Goal: Task Accomplishment & Management: Complete application form

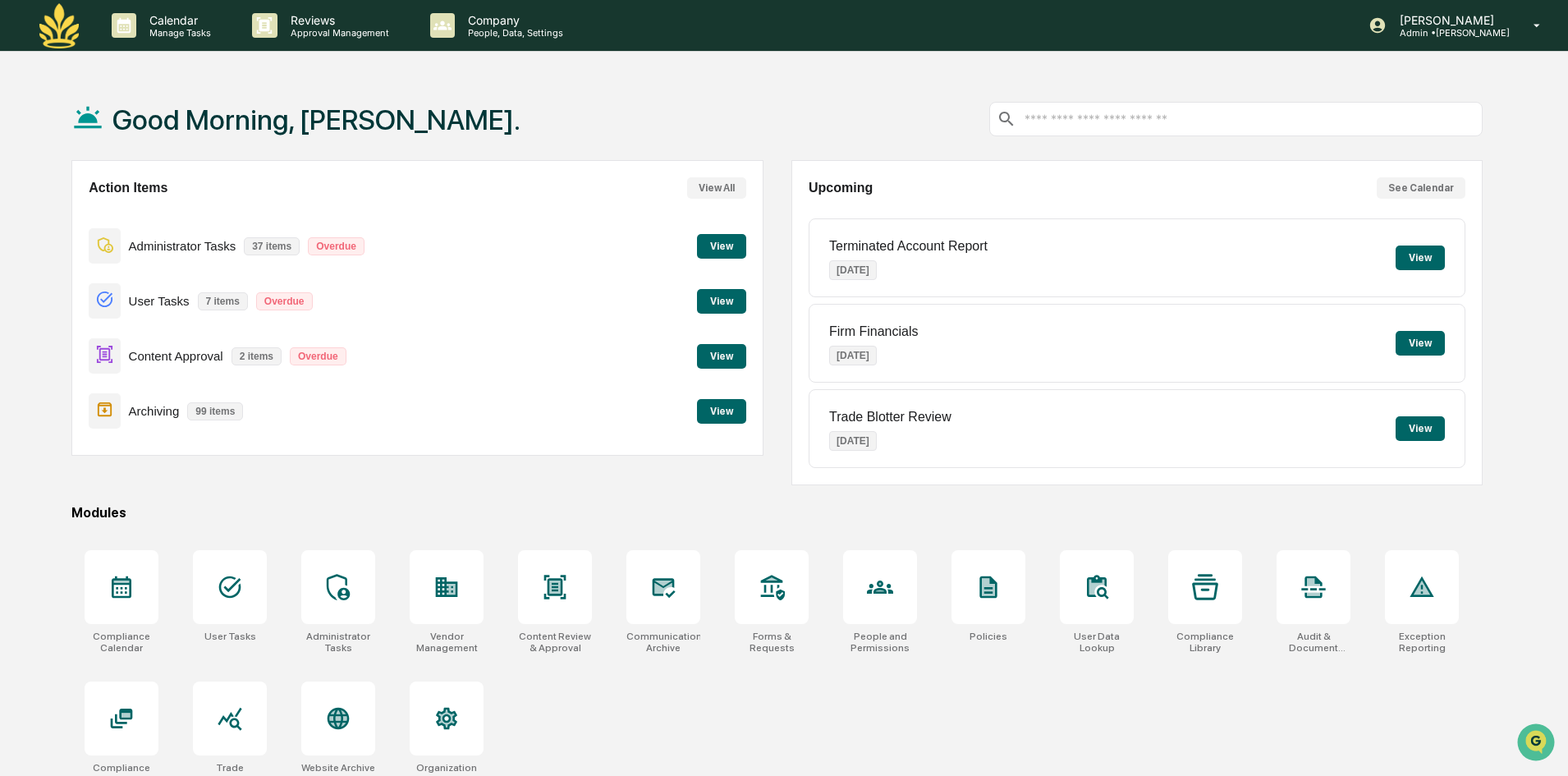
click at [729, 353] on button "View" at bounding box center [721, 357] width 49 height 25
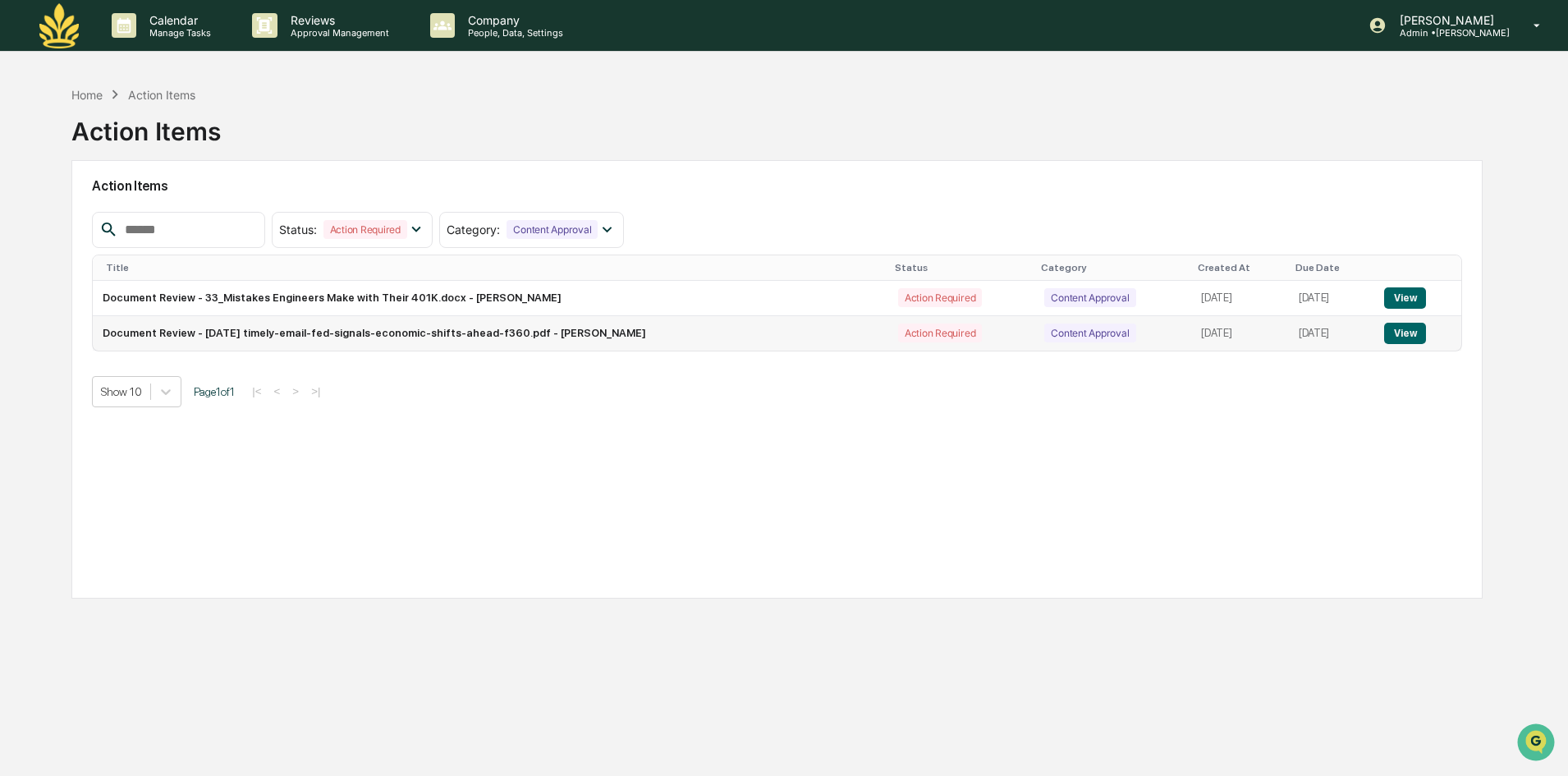
click at [1419, 334] on button "View" at bounding box center [1405, 333] width 42 height 22
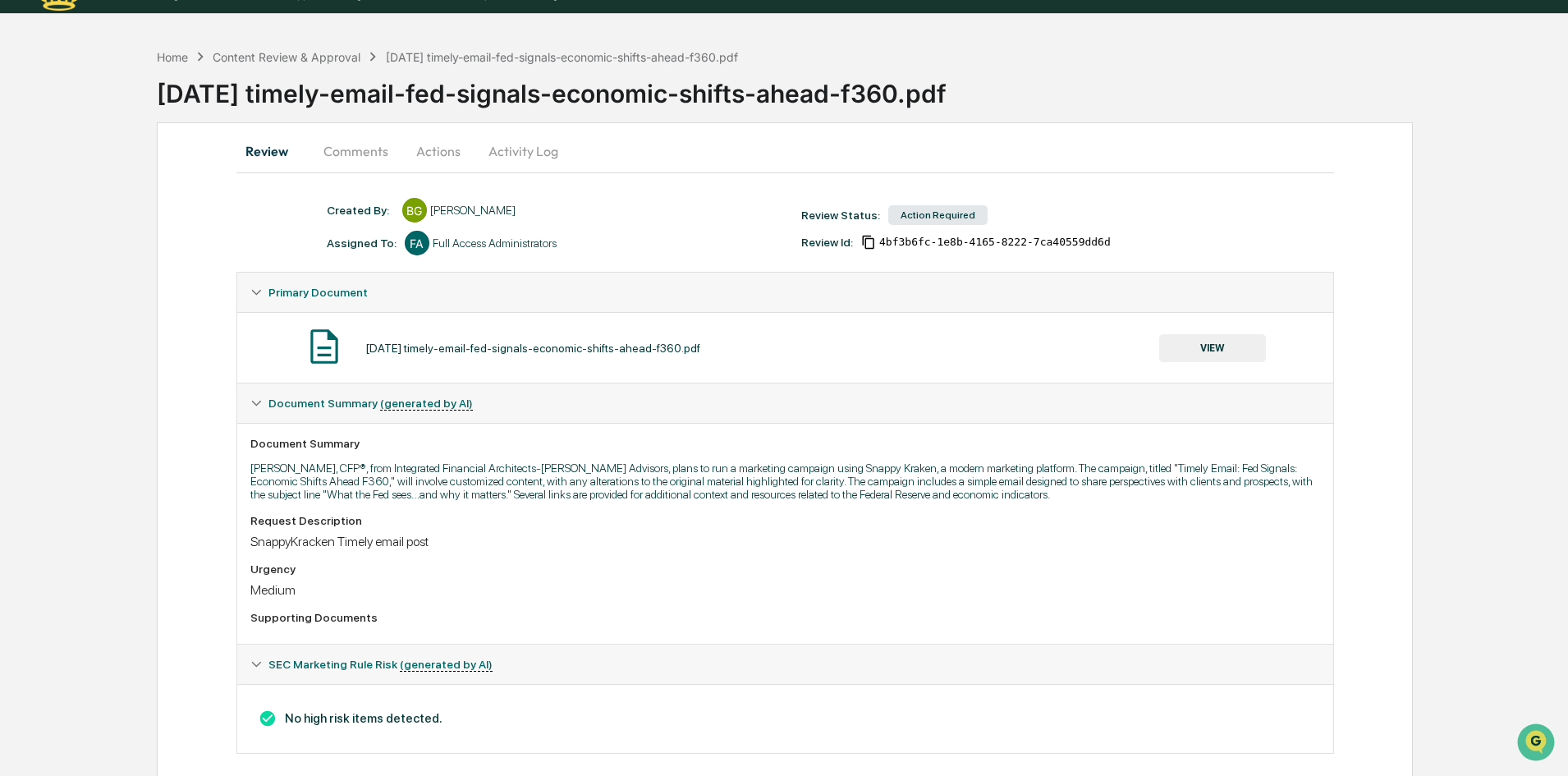
scroll to position [58, 0]
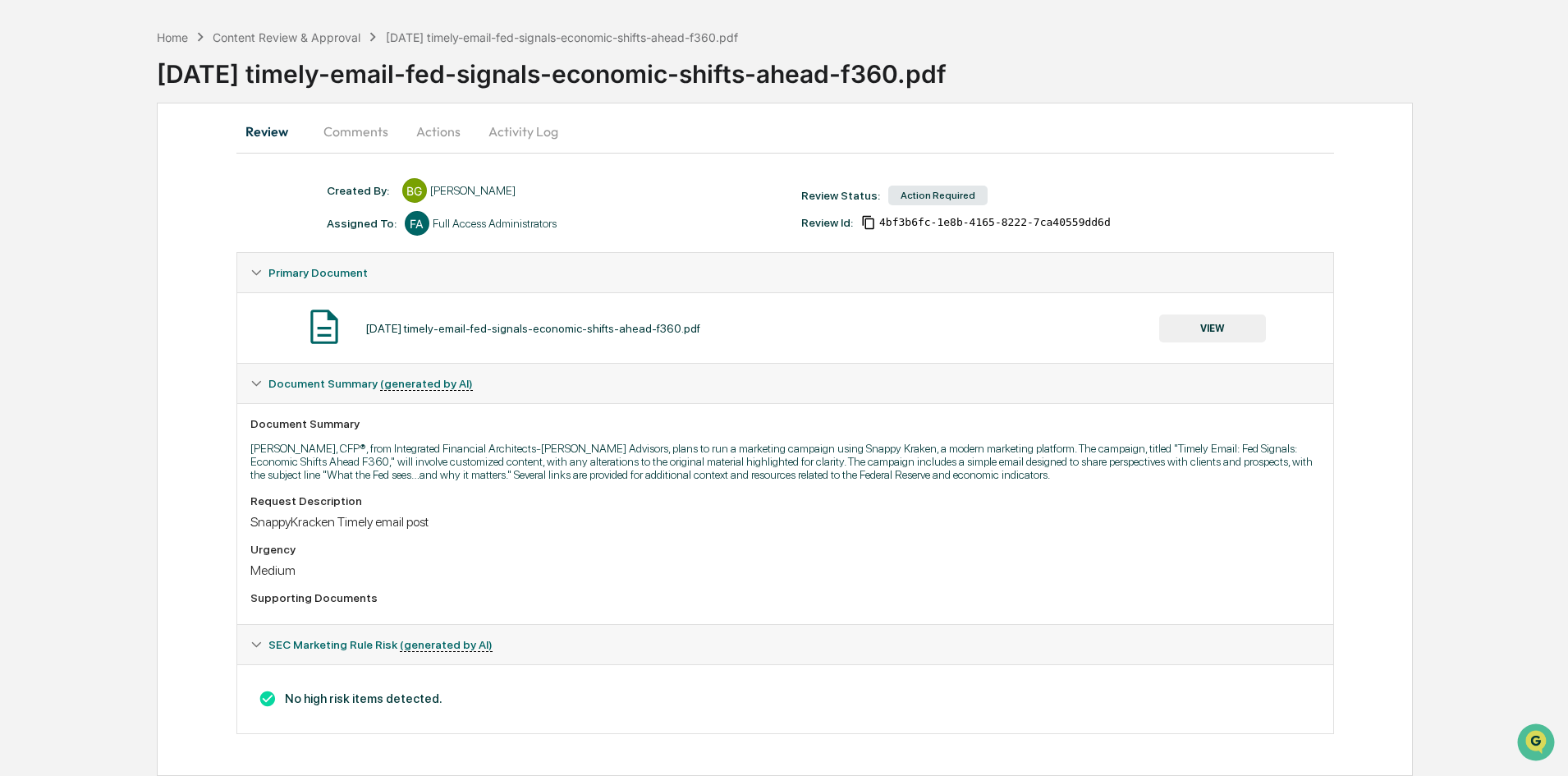
click at [1220, 330] on button "VIEW" at bounding box center [1213, 328] width 107 height 28
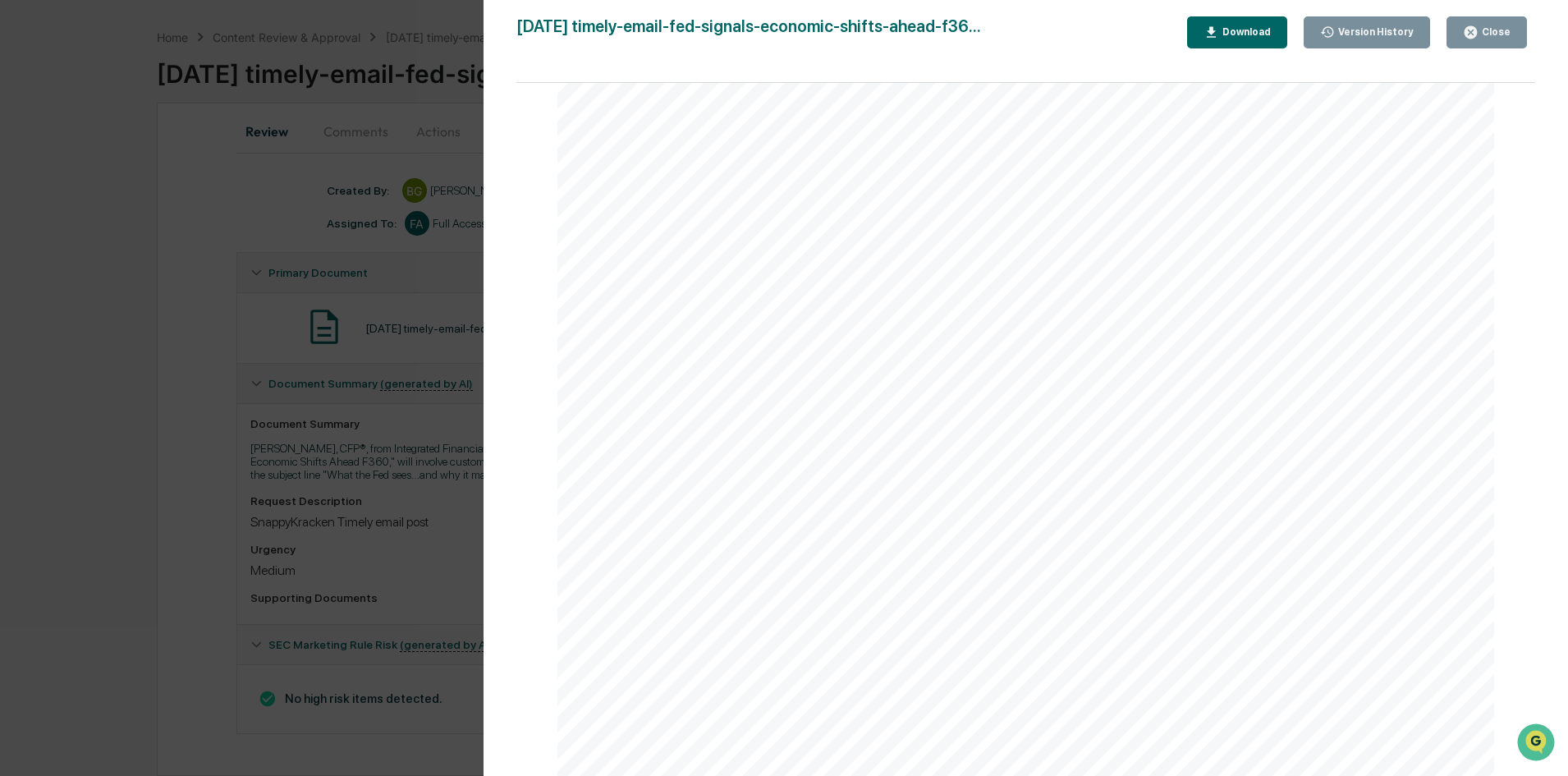
scroll to position [5625, 0]
click at [433, 418] on div "Version History [DATE] 02:29 PM [PERSON_NAME][GEOGRAPHIC_DATA] [DATE] timely-em…" at bounding box center [784, 388] width 1568 height 776
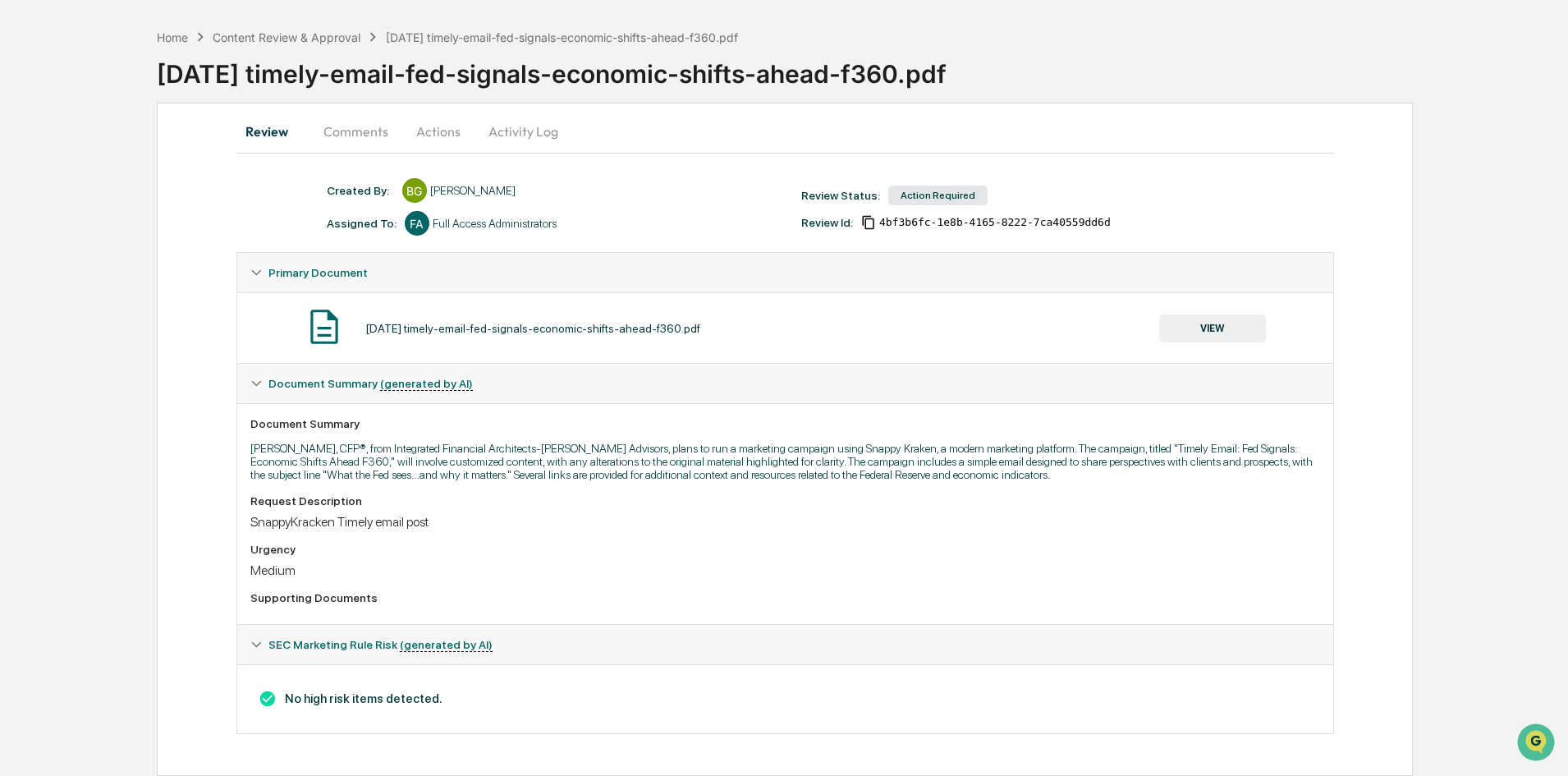
click at [1215, 329] on button "VIEW" at bounding box center [1213, 328] width 107 height 28
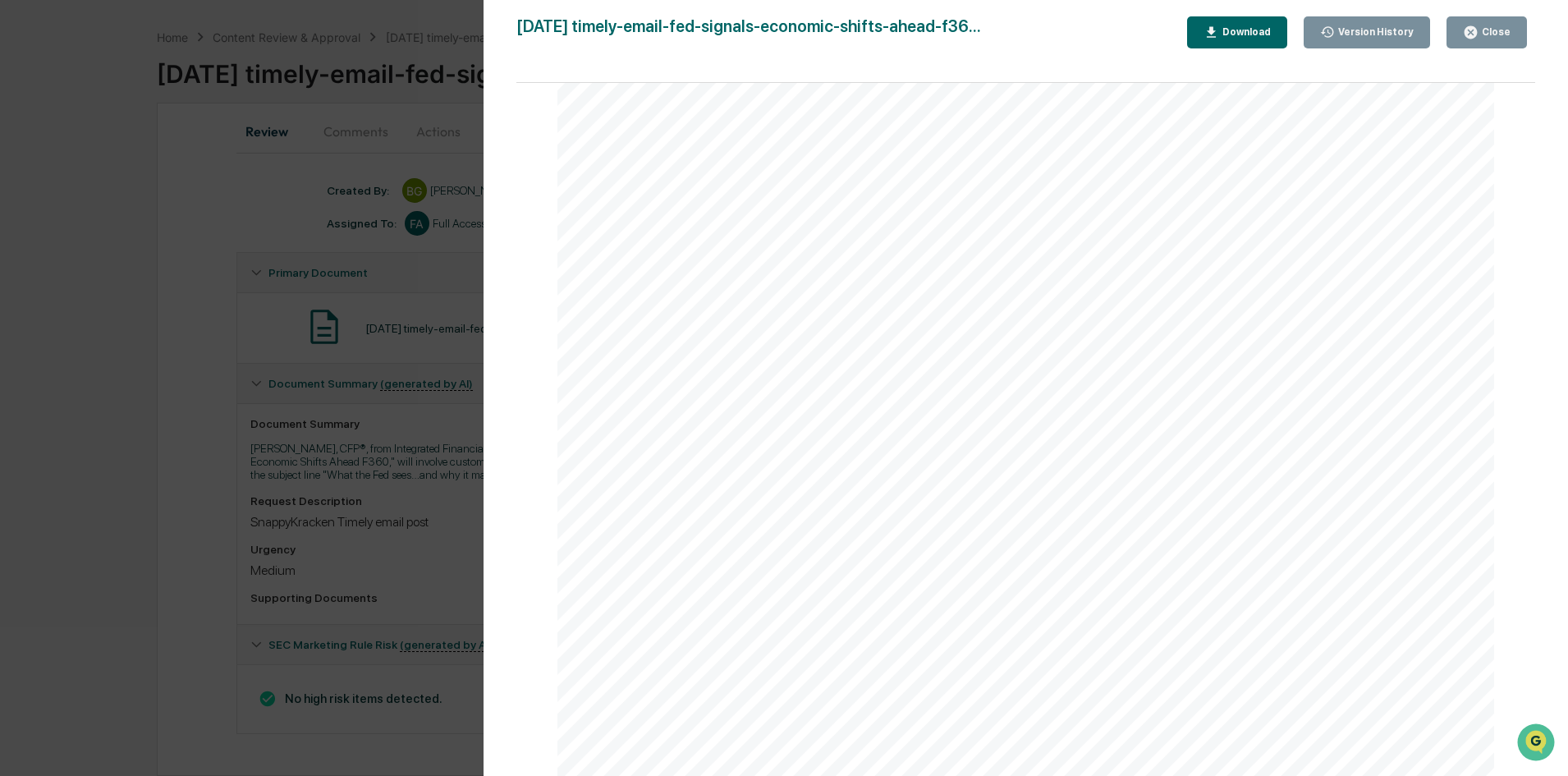
scroll to position [3120, 0]
click at [435, 397] on div "Version History [DATE] 02:29 PM [PERSON_NAME][GEOGRAPHIC_DATA] [DATE] timely-em…" at bounding box center [784, 388] width 1568 height 776
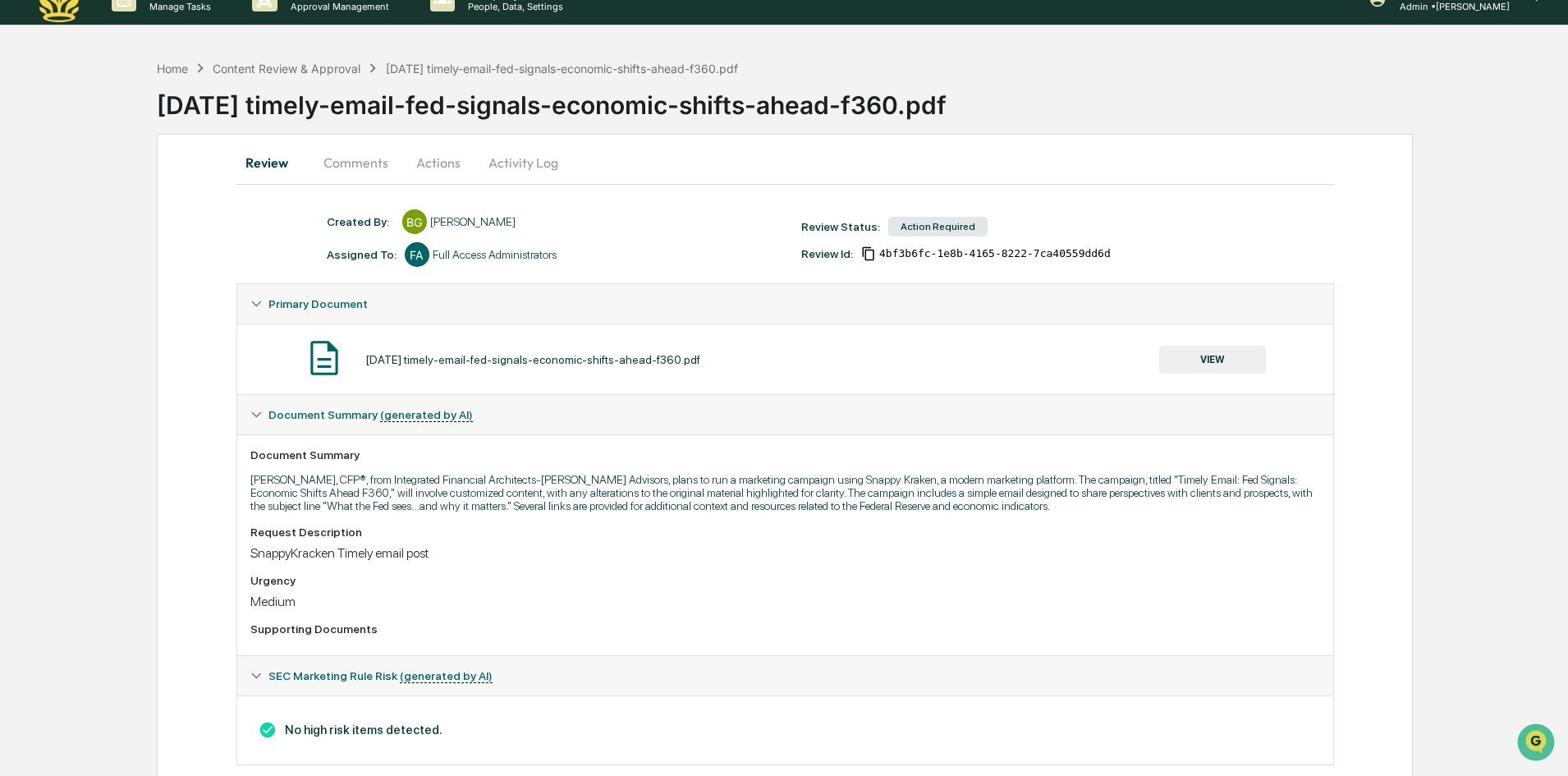
scroll to position [0, 0]
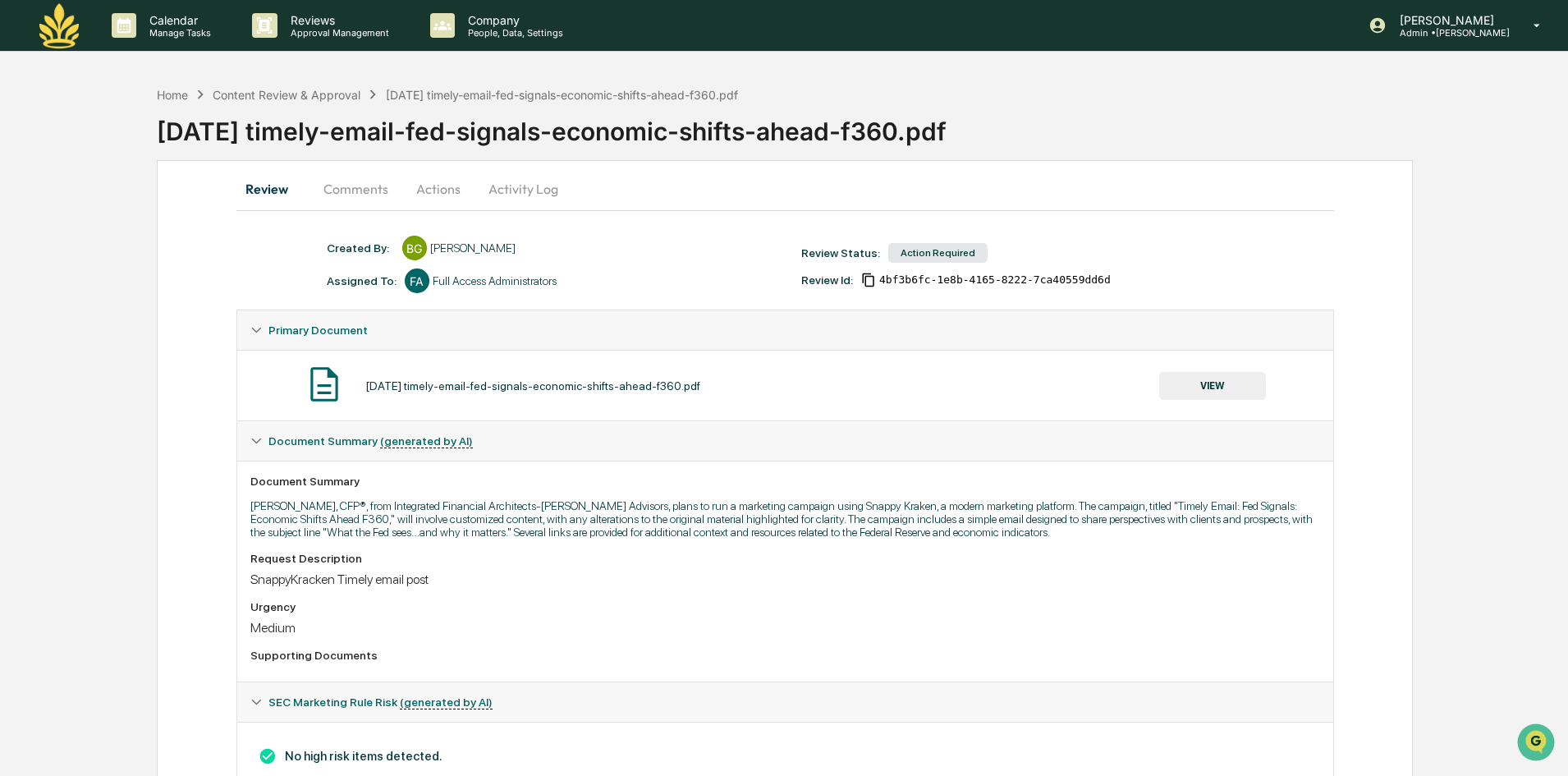
click at [513, 180] on button "Activity Log" at bounding box center [523, 188] width 96 height 39
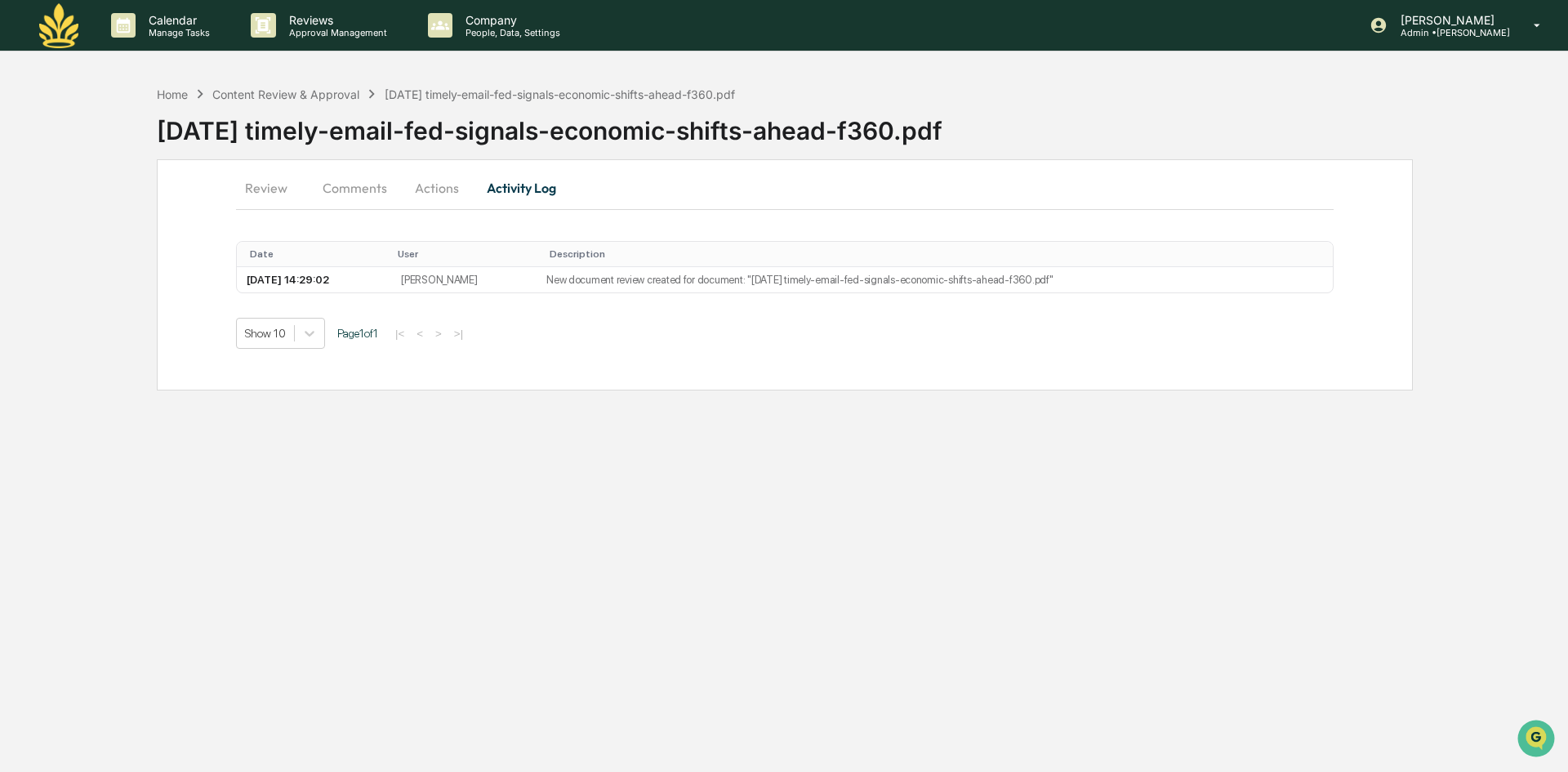
click at [436, 178] on button "Actions" at bounding box center [437, 187] width 74 height 39
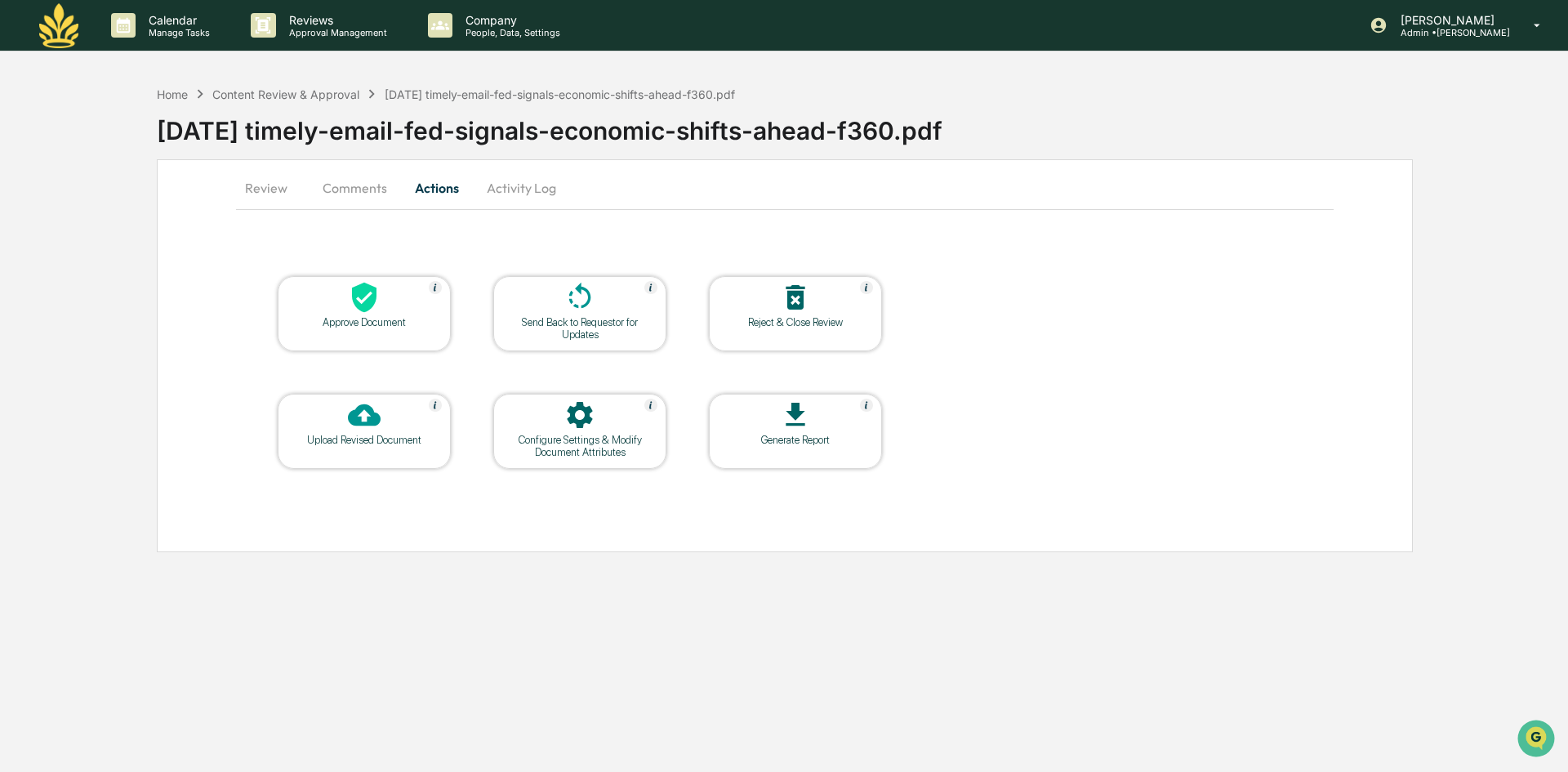
click at [382, 295] on div at bounding box center [364, 299] width 163 height 35
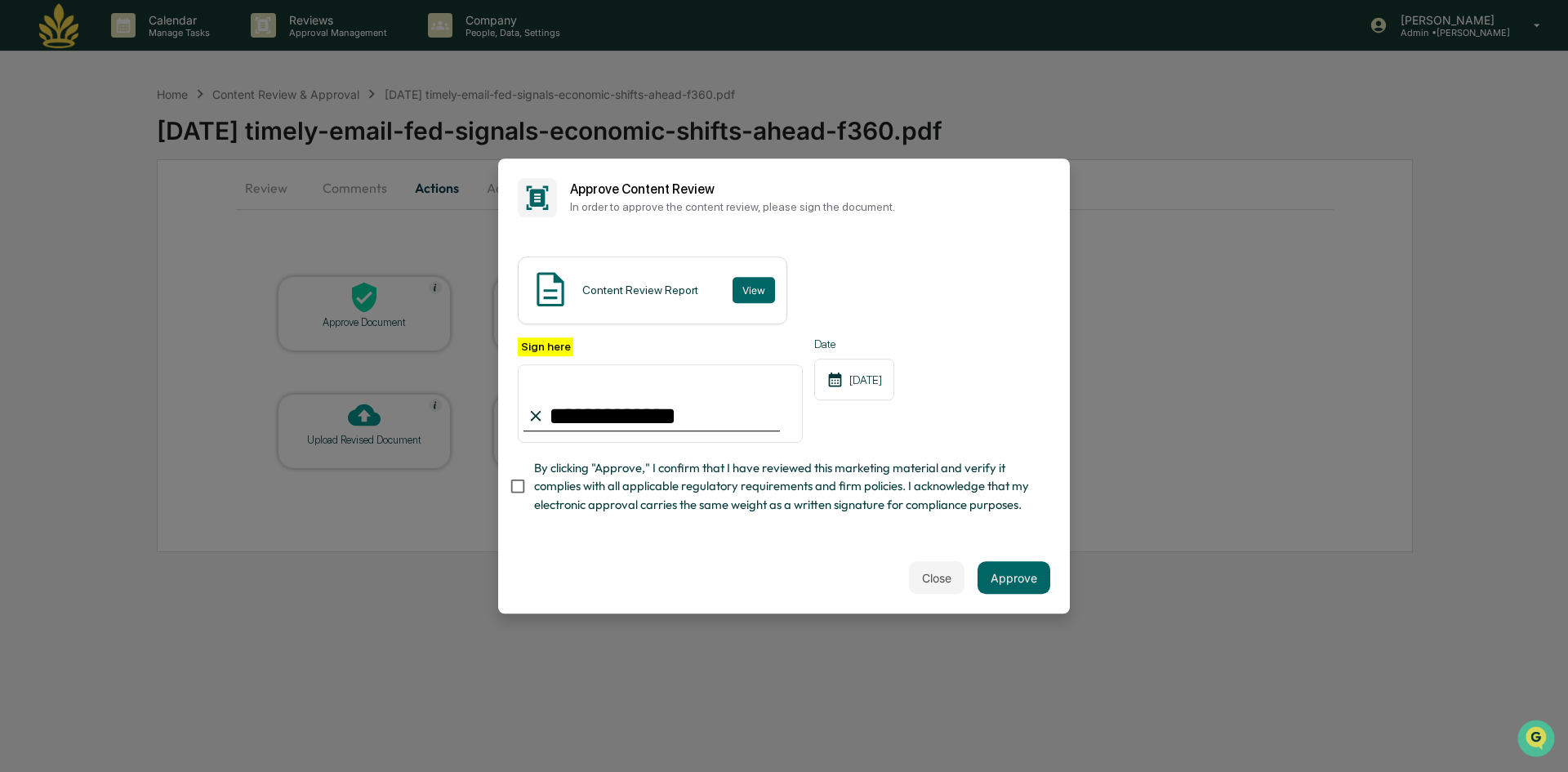
type input "**********"
click at [997, 582] on button "Approve" at bounding box center [1014, 577] width 73 height 32
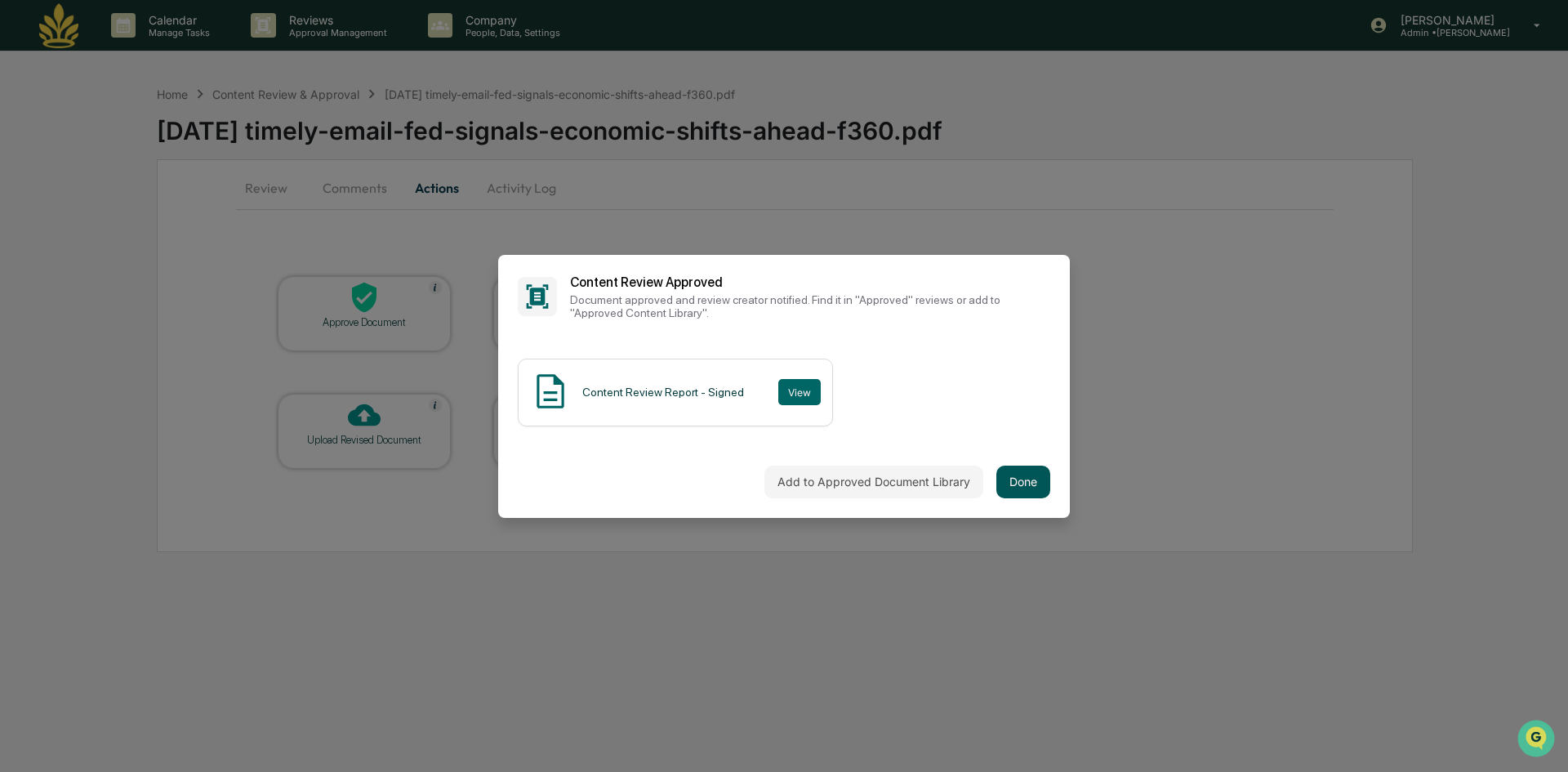
click at [1036, 492] on button "Done" at bounding box center [1023, 481] width 54 height 32
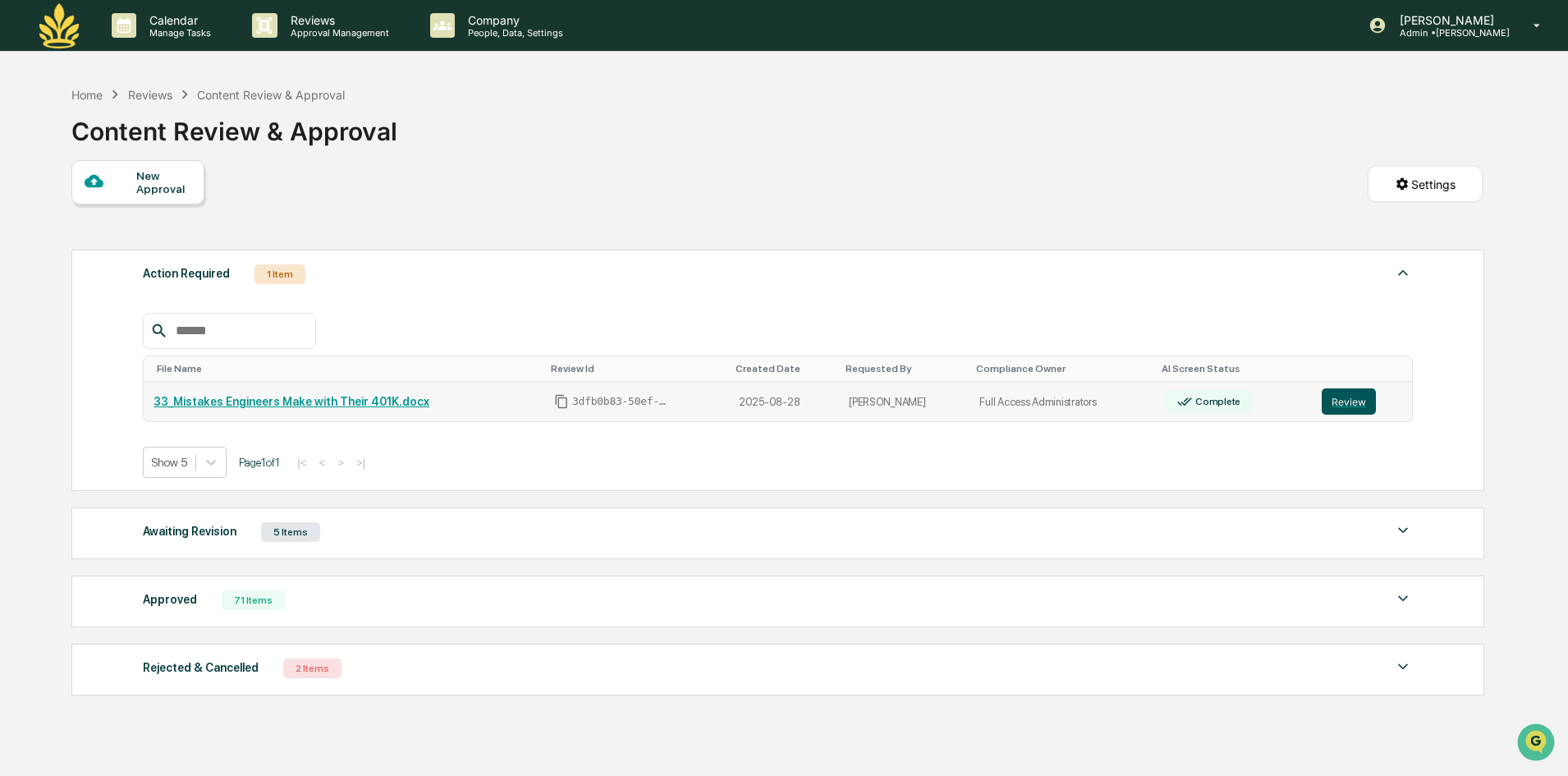
click at [1344, 409] on button "Review" at bounding box center [1349, 402] width 54 height 27
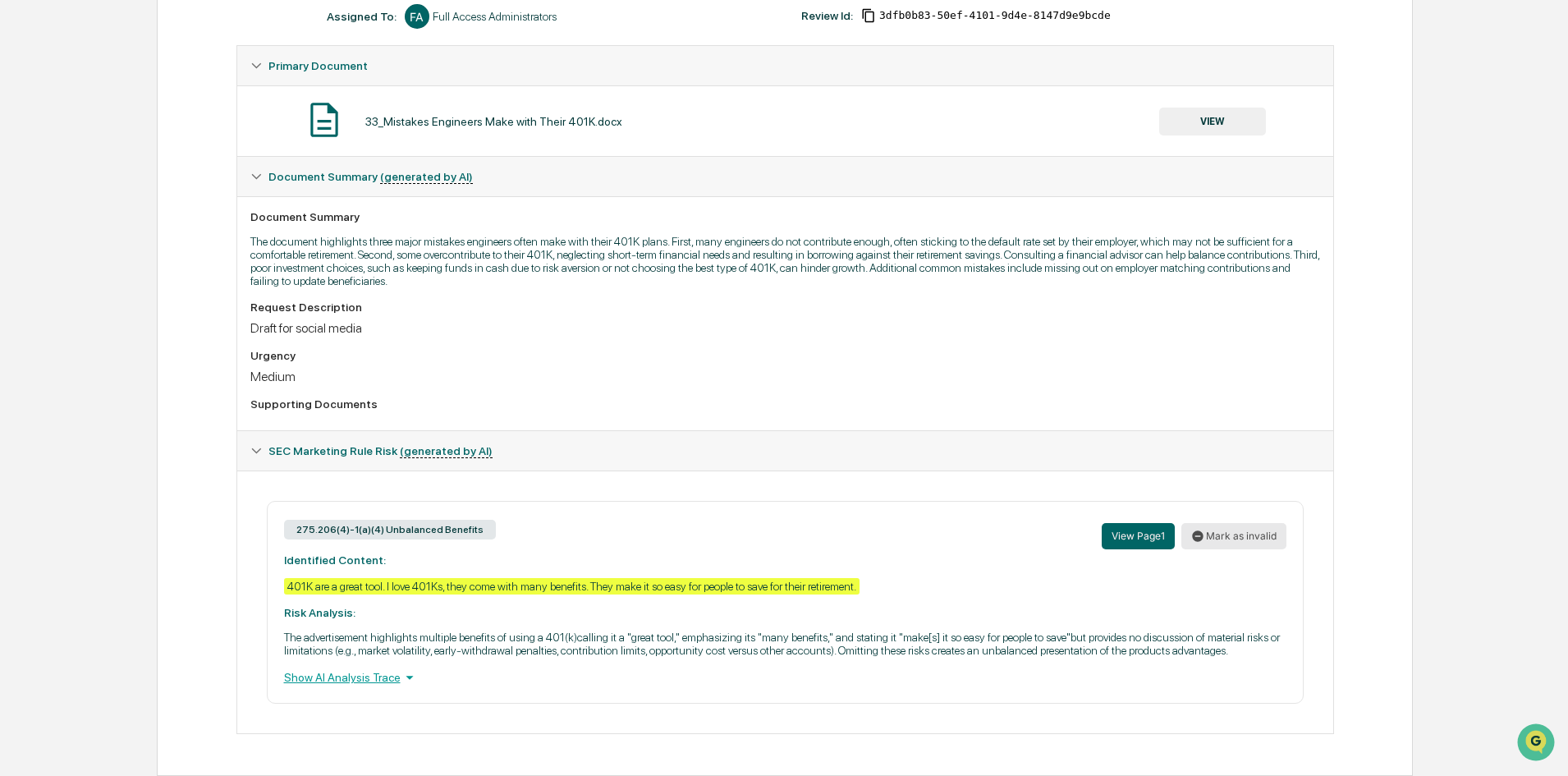
click at [1258, 535] on button "Mark as invalid" at bounding box center [1234, 536] width 105 height 27
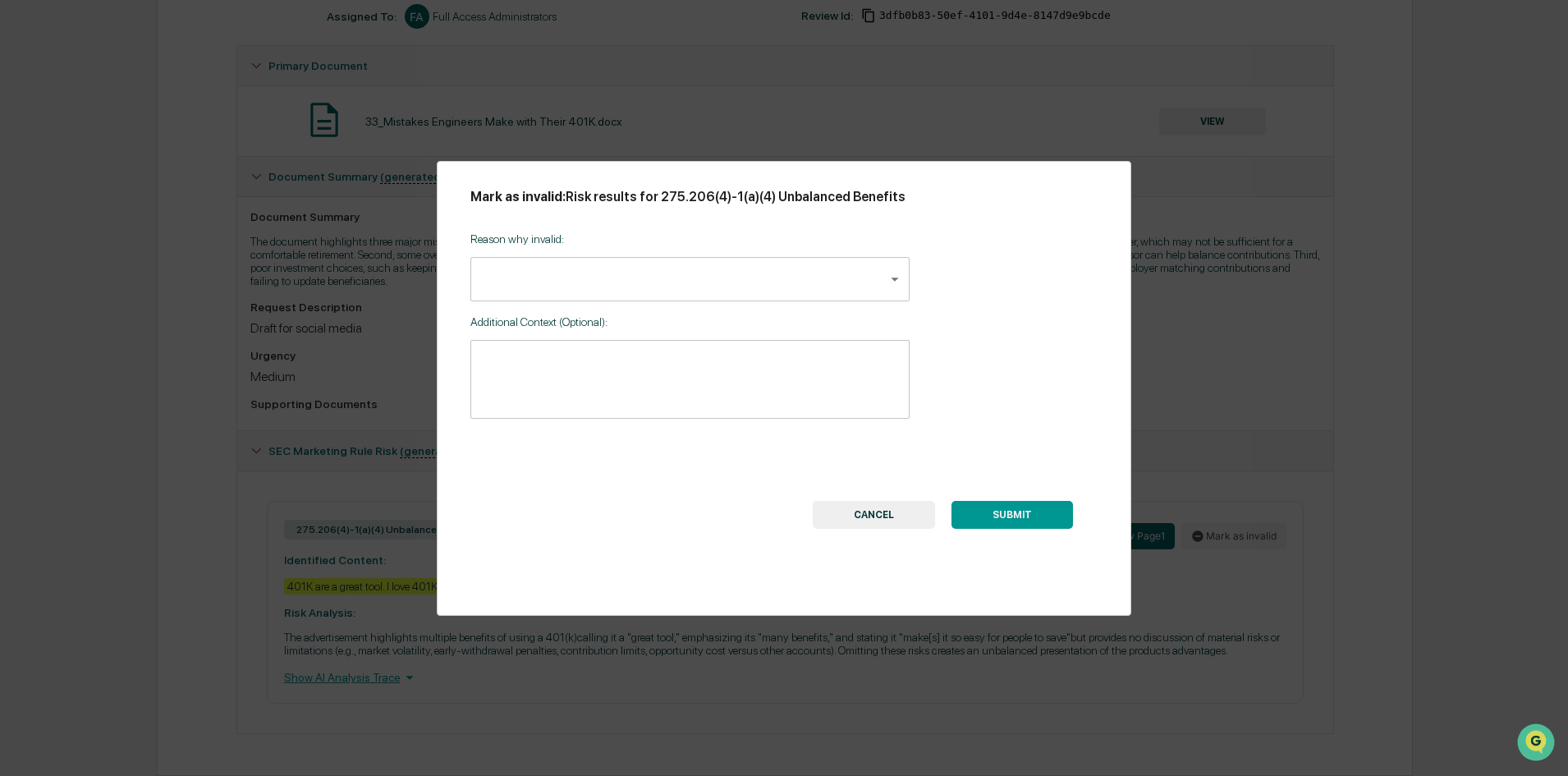
click at [701, 268] on body "Calendar Manage Tasks Reviews Approval Management Company People, Data, Setting…" at bounding box center [784, 256] width 1568 height 1040
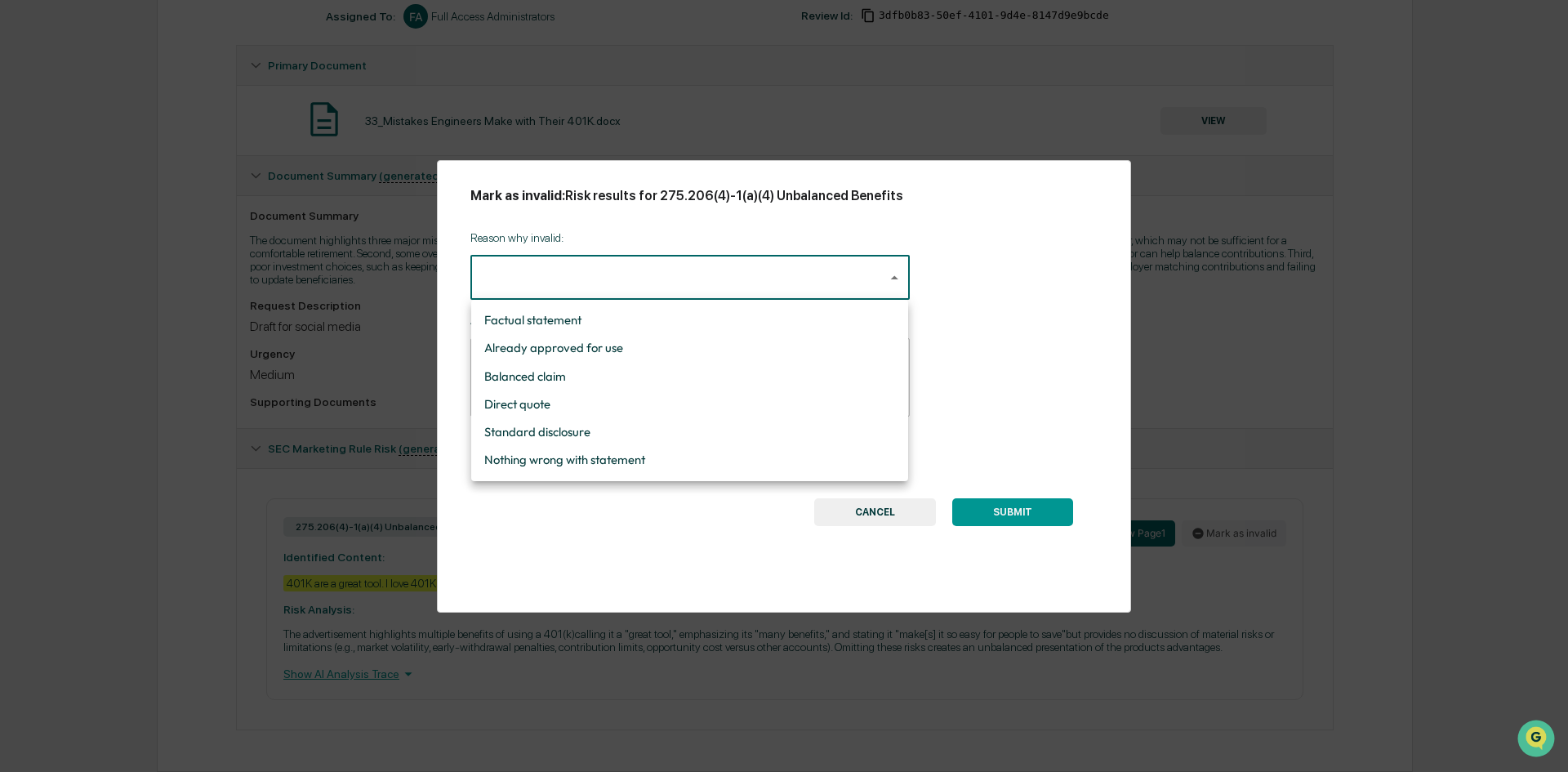
click at [634, 461] on li "Nothing wrong with statement" at bounding box center [689, 459] width 437 height 27
type input "**********"
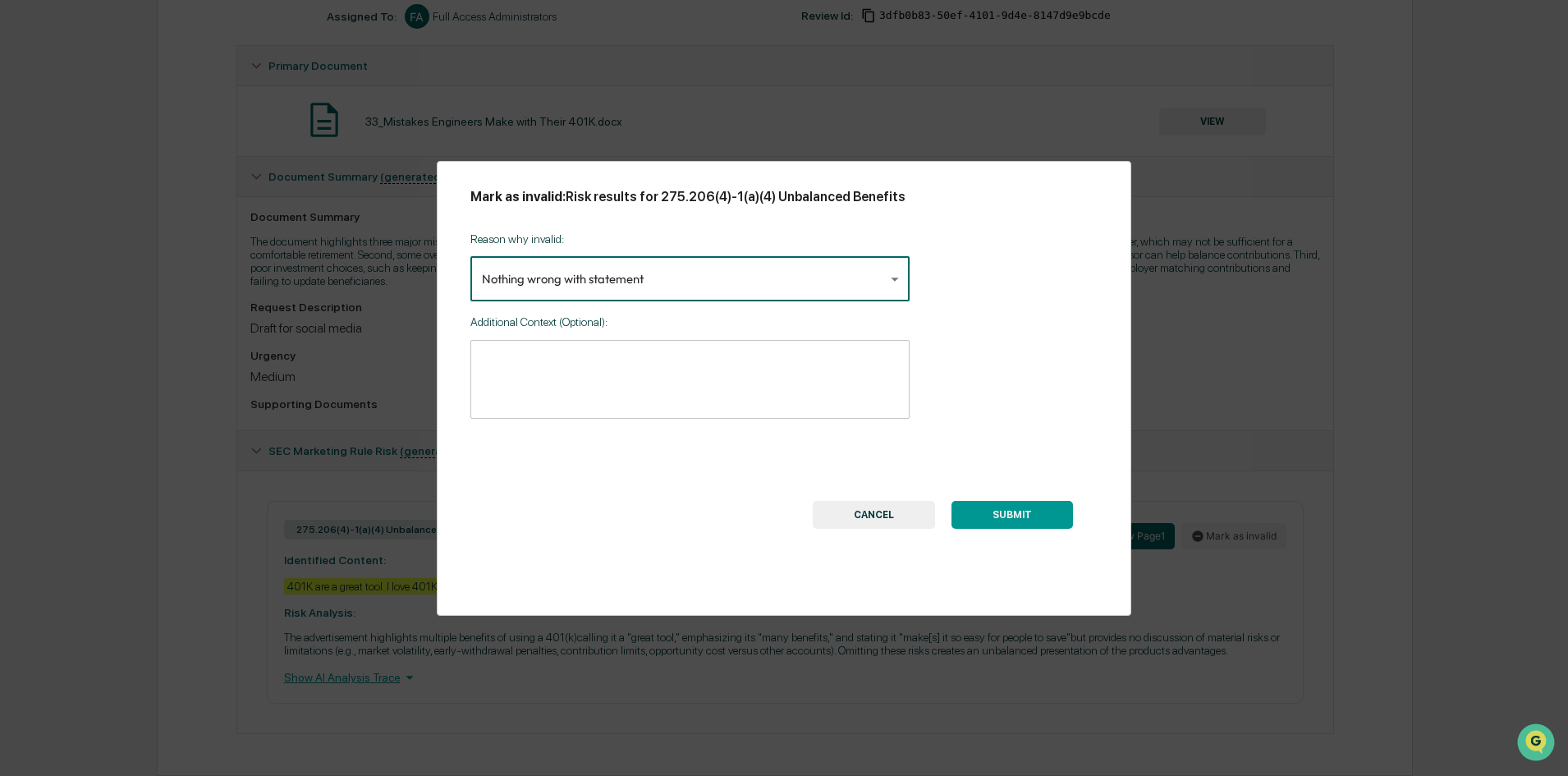
click at [999, 517] on button "SUBMIT" at bounding box center [1013, 514] width 122 height 28
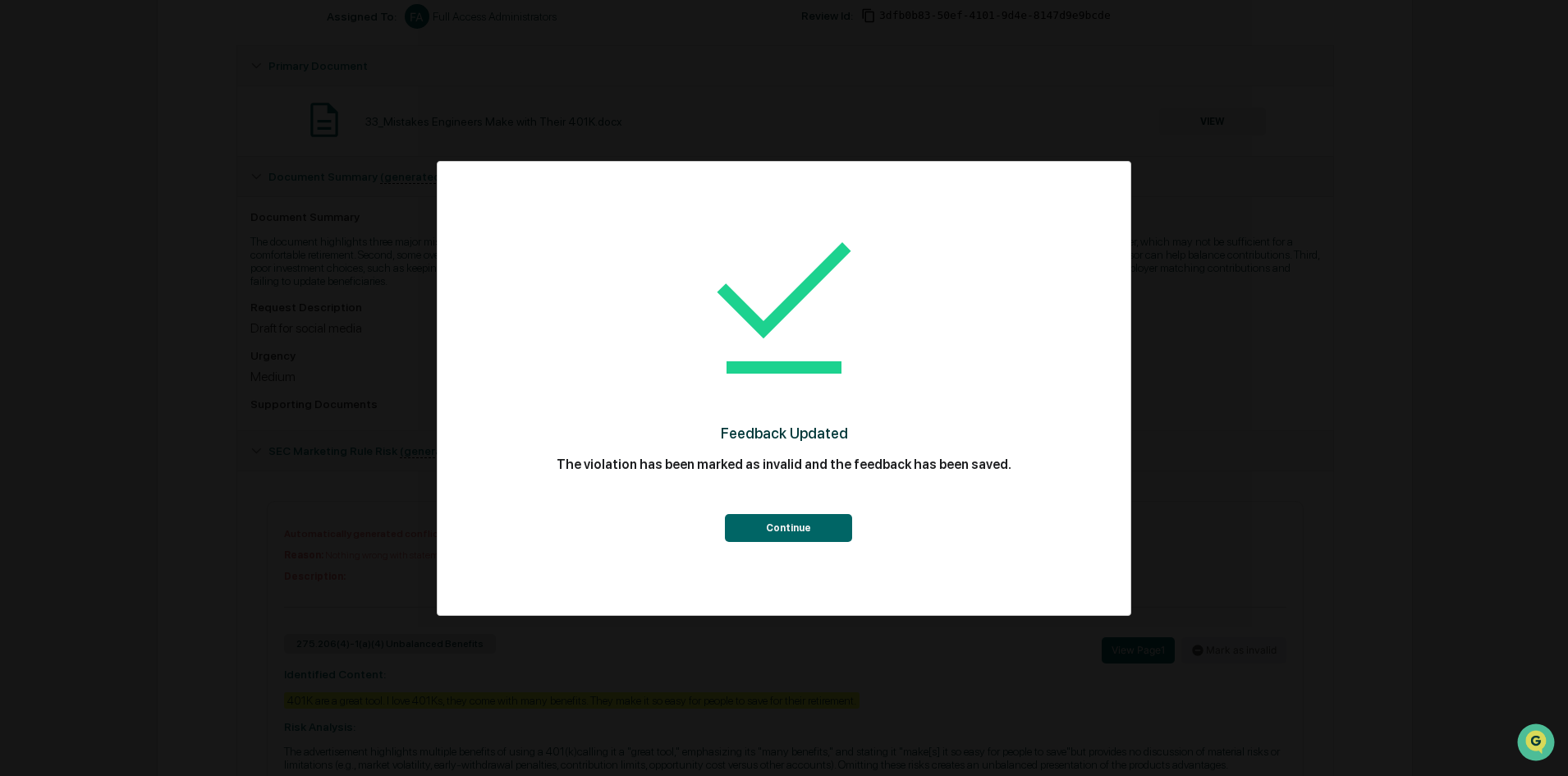
click at [826, 533] on button "Continue" at bounding box center [789, 528] width 128 height 28
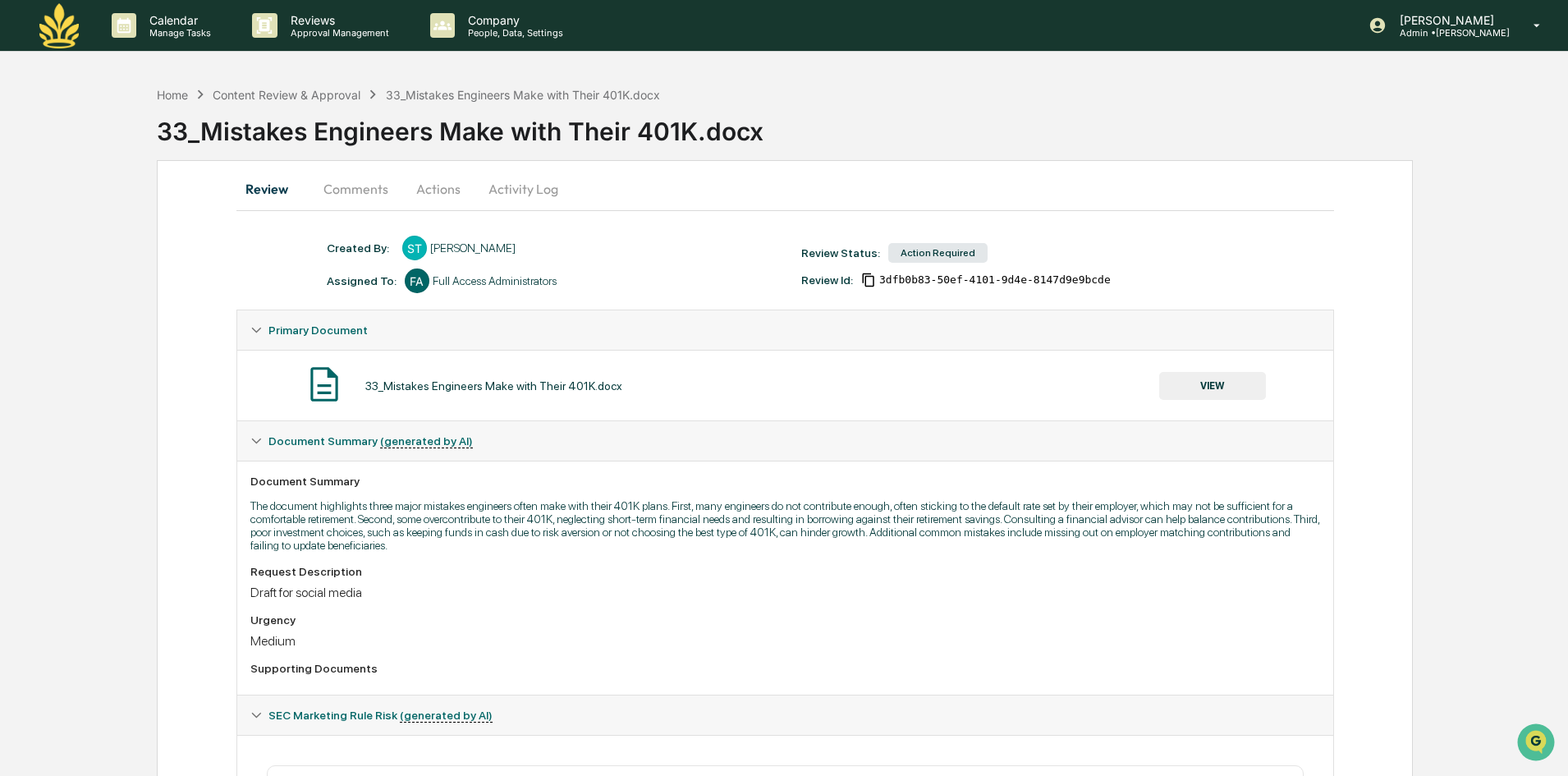
click at [1217, 381] on button "VIEW" at bounding box center [1213, 385] width 107 height 28
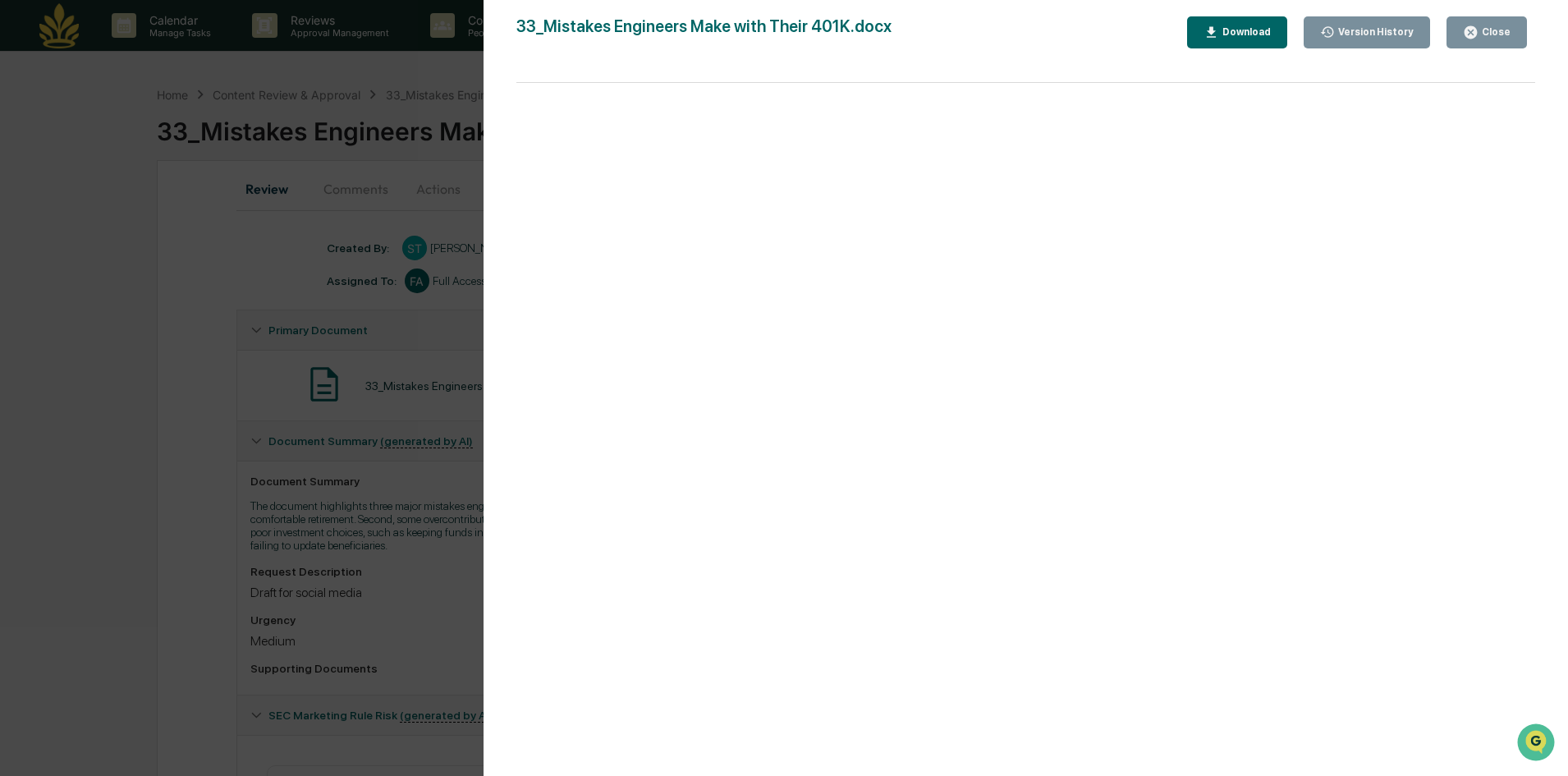
click at [1465, 37] on button "Close" at bounding box center [1487, 33] width 81 height 32
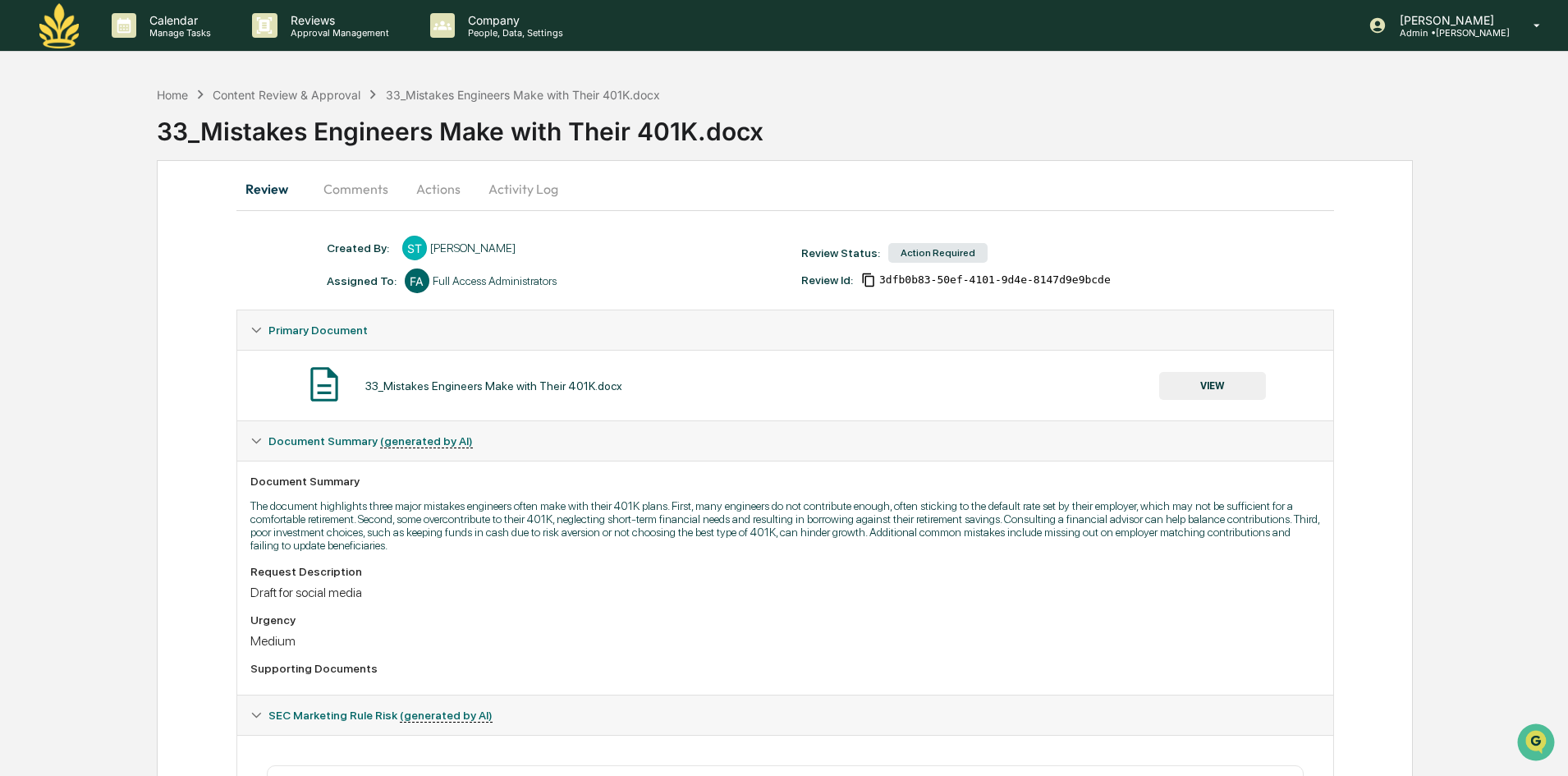
click at [432, 188] on button "Actions" at bounding box center [438, 188] width 74 height 39
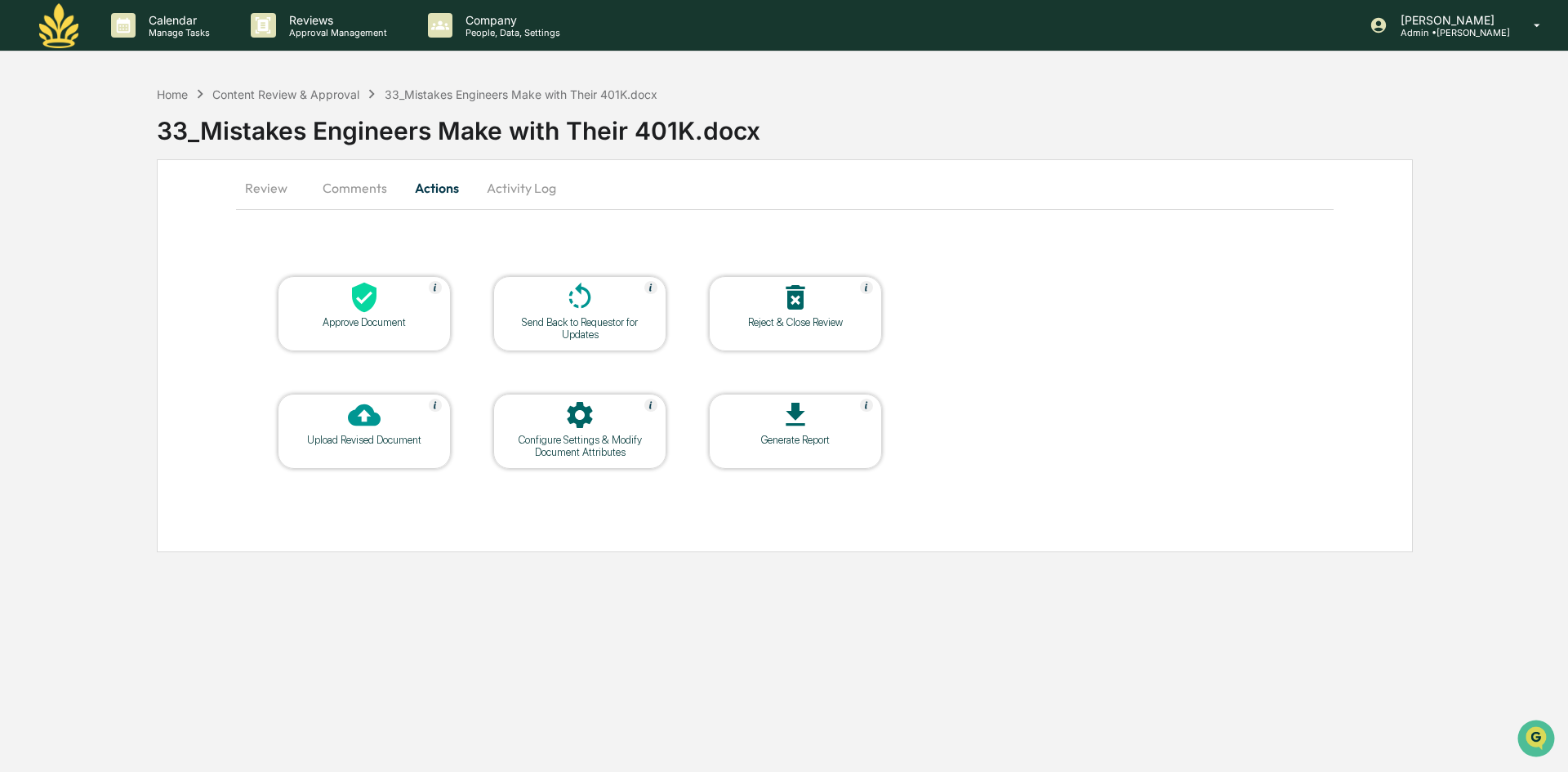
click at [385, 303] on div at bounding box center [364, 299] width 163 height 35
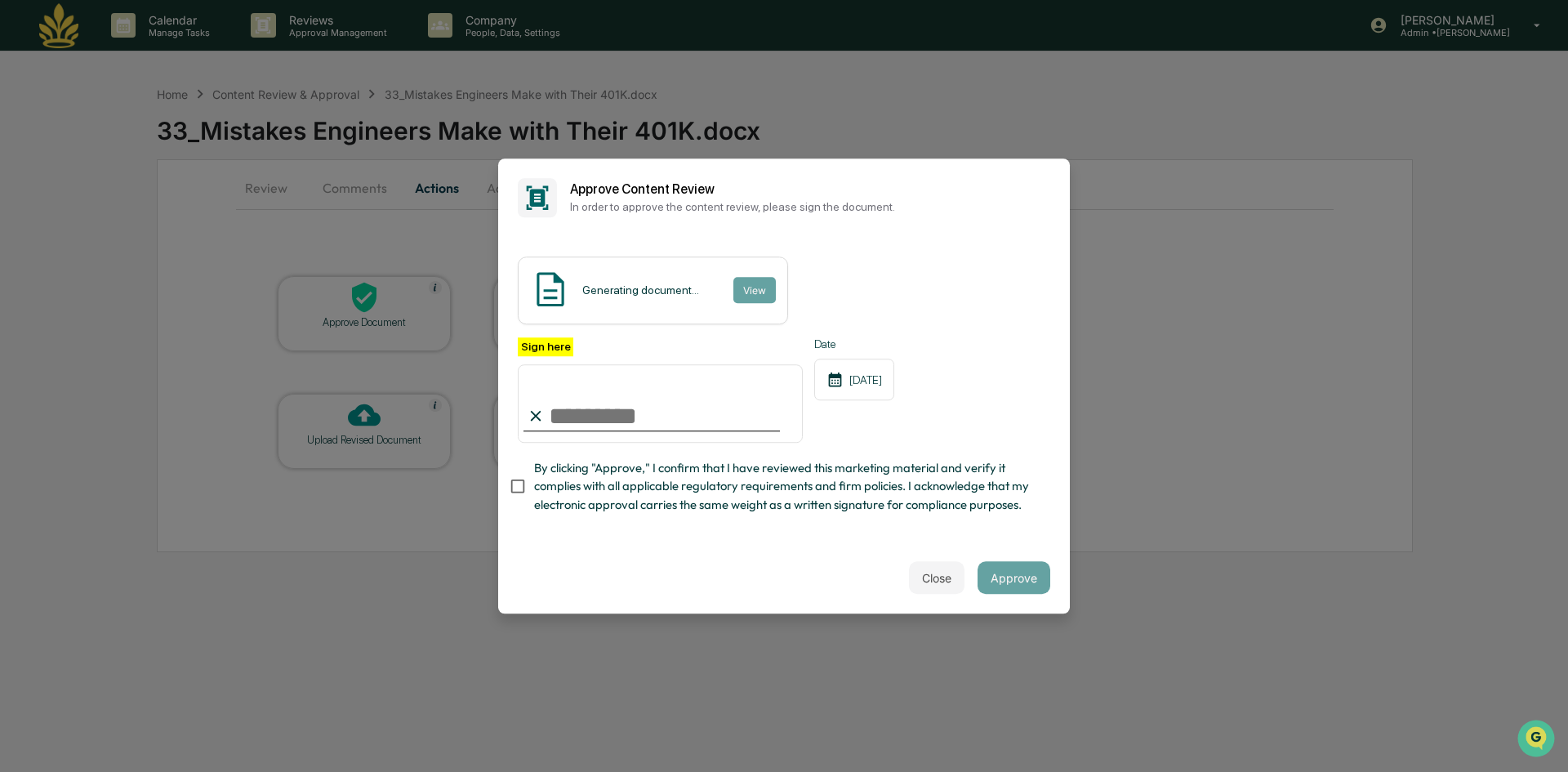
click at [641, 413] on input "Sign here" at bounding box center [661, 403] width 285 height 79
type input "**********"
click at [536, 484] on span "By clicking "Approve," I confirm that I have reviewed this marketing material a…" at bounding box center [785, 487] width 503 height 55
click at [974, 588] on div "Close Approve" at bounding box center [784, 577] width 572 height 72
click at [1035, 575] on button "Approve" at bounding box center [1014, 577] width 73 height 32
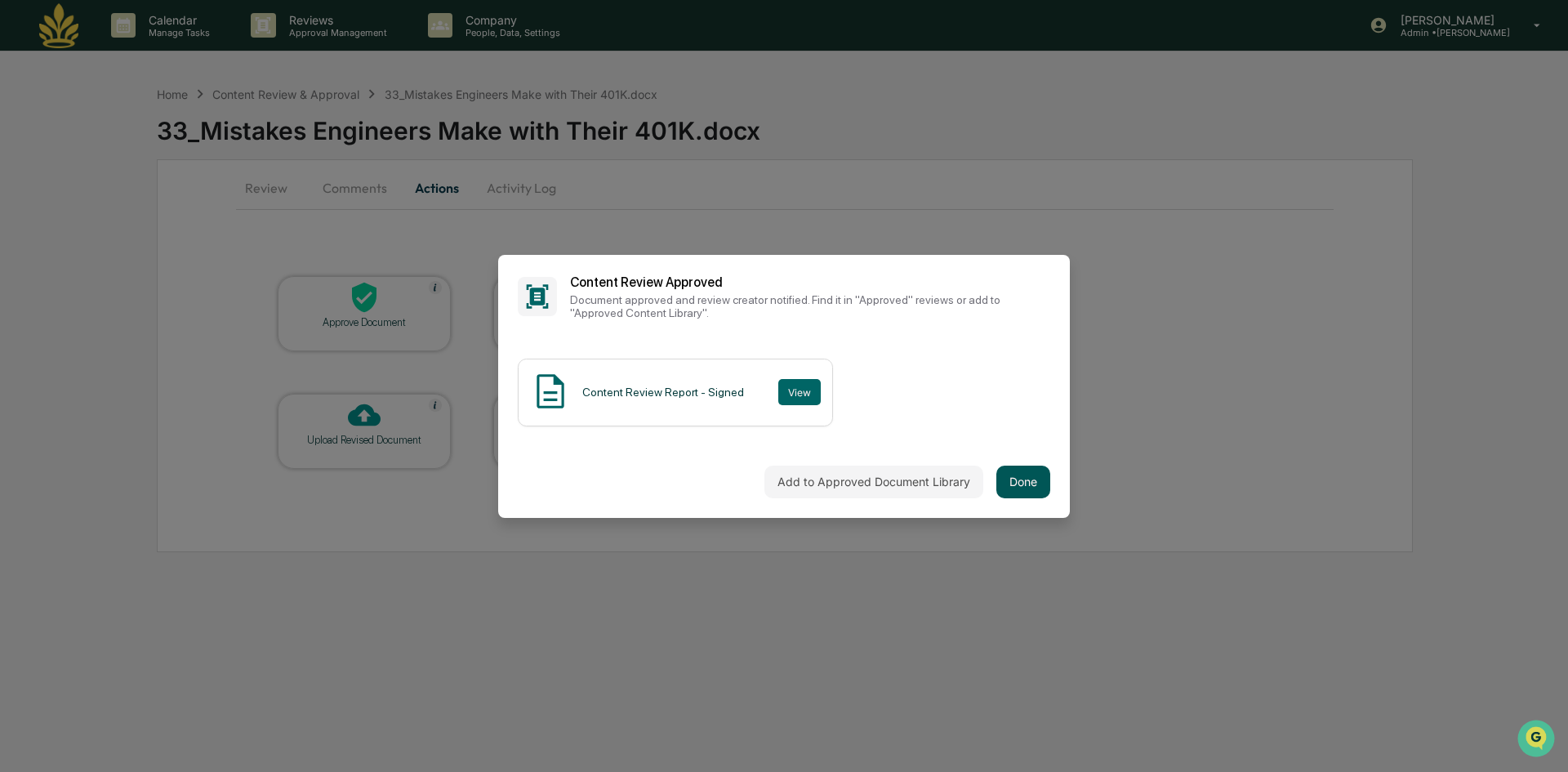
click at [1014, 478] on button "Done" at bounding box center [1023, 481] width 54 height 32
